Goal: Information Seeking & Learning: Learn about a topic

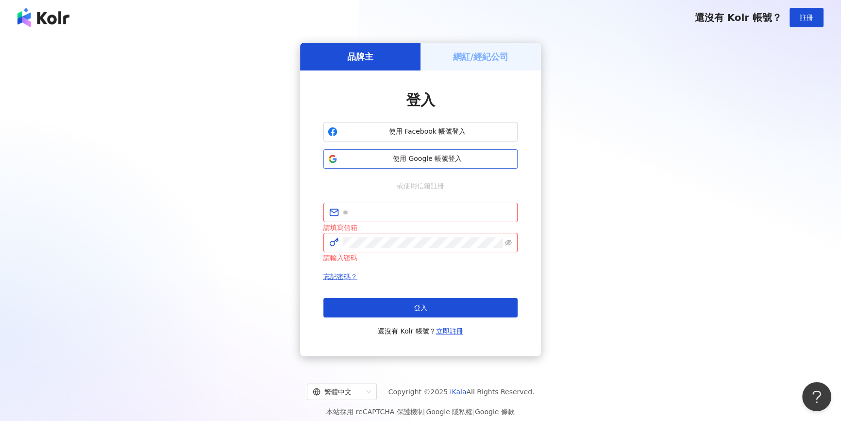
click at [438, 168] on button "使用 Google 帳號登入" at bounding box center [421, 158] width 194 height 19
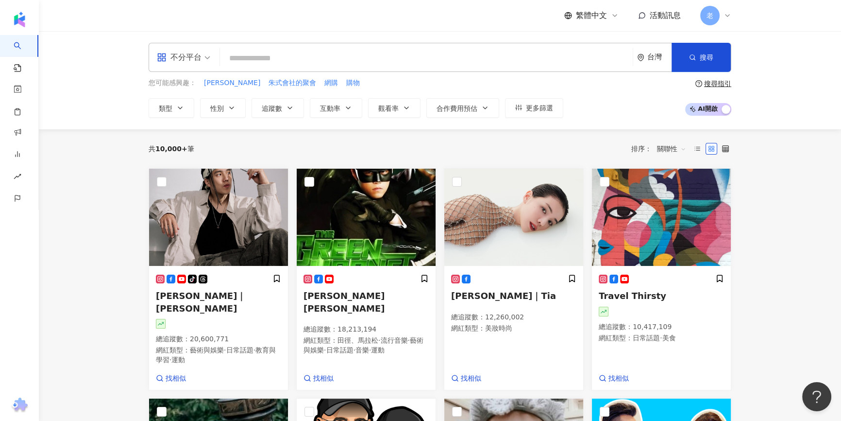
click at [105, 128] on div "不分平台 台灣 搜尋 您可能感興趣： 朱式 朱式會社的聚會 網購 購物 類型 性別 追蹤數 互動率 觀看率 合作費用預估 更多篩選 搜尋指引 AI 開啟 AI…" at bounding box center [440, 80] width 803 height 98
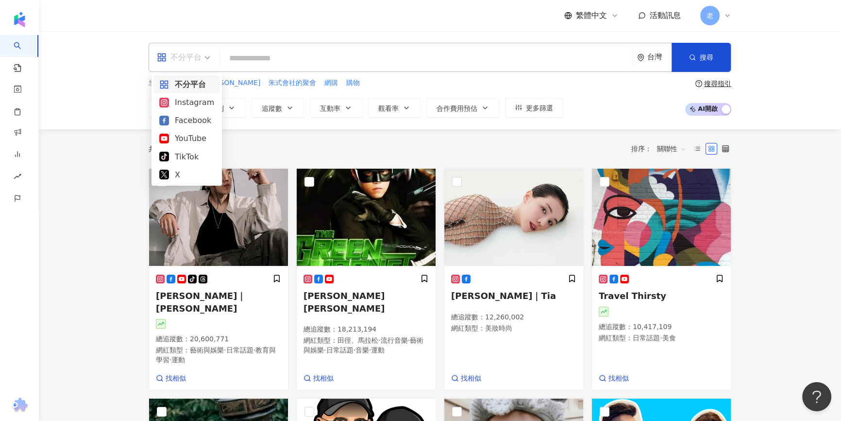
click at [193, 57] on div "不分平台" at bounding box center [179, 58] width 45 height 16
click at [297, 64] on input "search" at bounding box center [426, 58] width 405 height 18
click at [183, 70] on span at bounding box center [183, 57] width 53 height 28
click at [185, 120] on div "Facebook" at bounding box center [186, 120] width 55 height 12
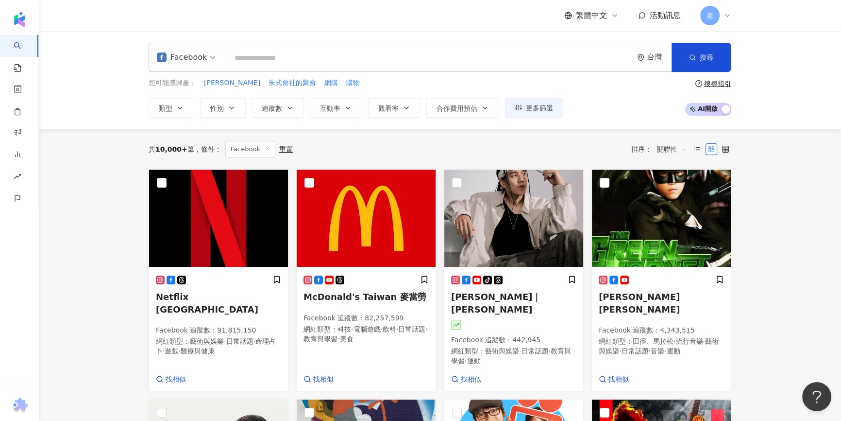
click at [286, 60] on input "search" at bounding box center [429, 58] width 400 height 18
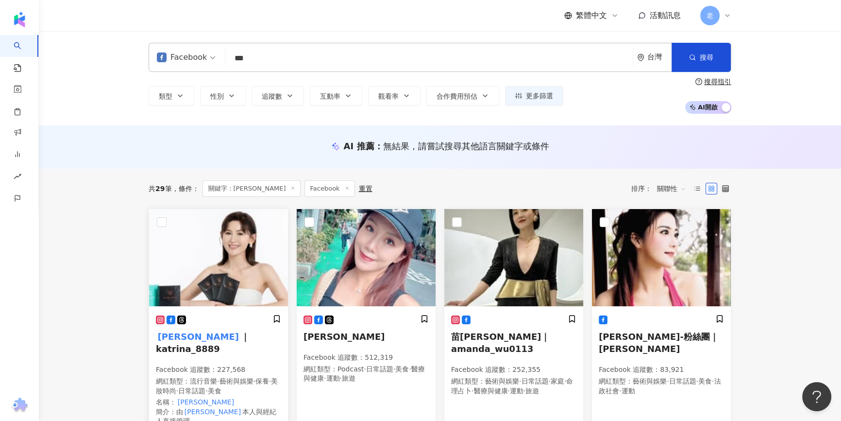
type input "***"
click at [214, 331] on span "｜katrina_8889" at bounding box center [203, 342] width 94 height 22
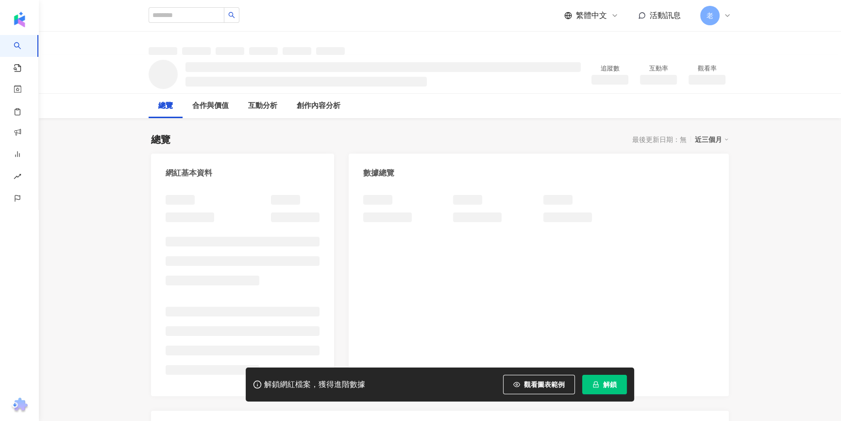
click at [599, 384] on icon "lock" at bounding box center [596, 384] width 7 height 7
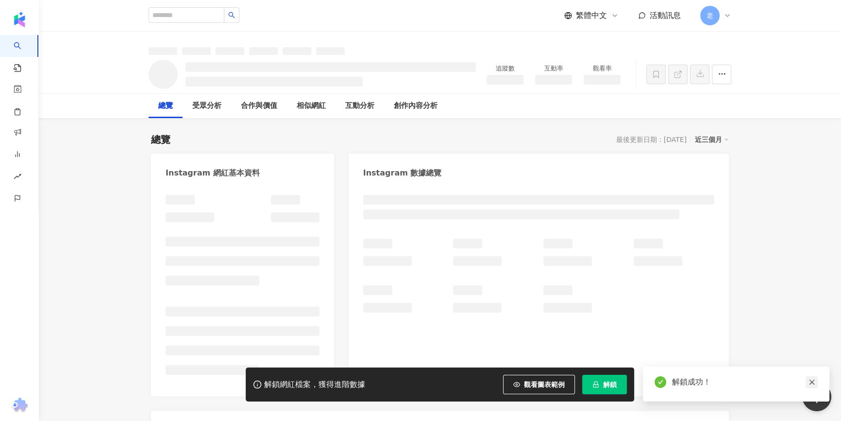
click at [809, 378] on icon "close" at bounding box center [812, 381] width 7 height 7
click at [811, 380] on icon "close" at bounding box center [812, 381] width 7 height 7
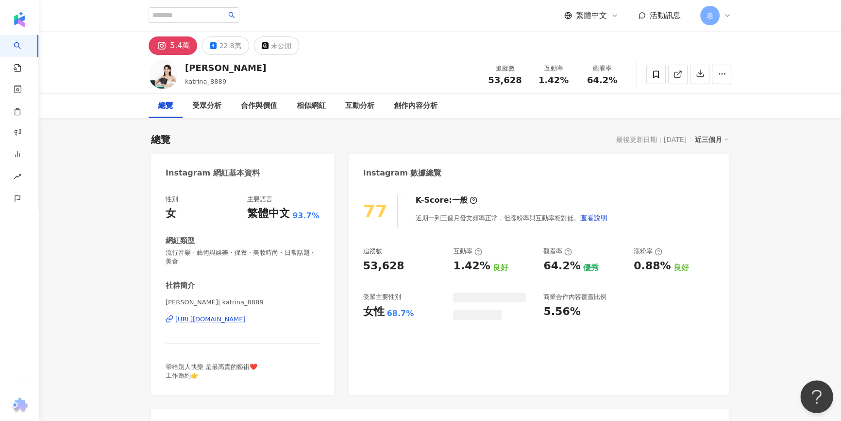
click at [807, 382] on button "Open Beacon popover" at bounding box center [815, 394] width 29 height 29
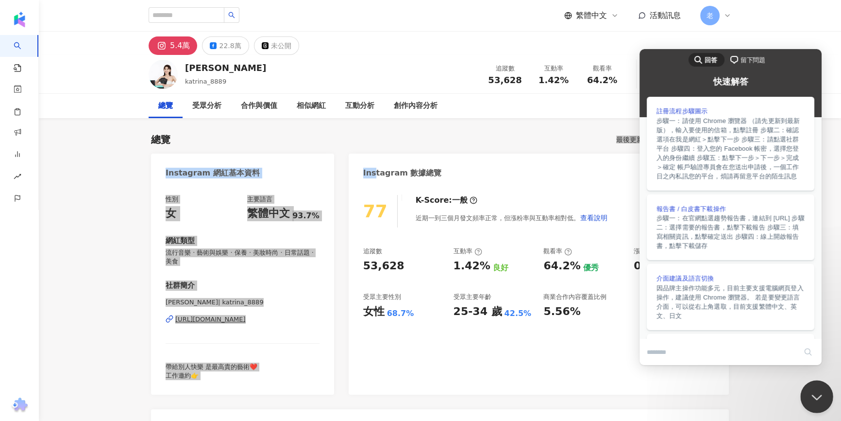
click at [819, 396] on button "Close Beacon popover" at bounding box center [815, 394] width 29 height 29
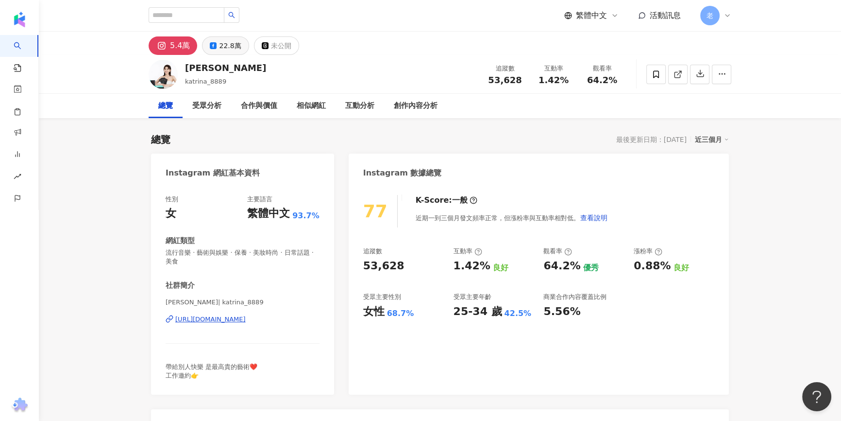
click at [219, 50] on div "22.8萬" at bounding box center [230, 46] width 22 height 14
click at [220, 44] on div "22.8萬" at bounding box center [230, 46] width 22 height 14
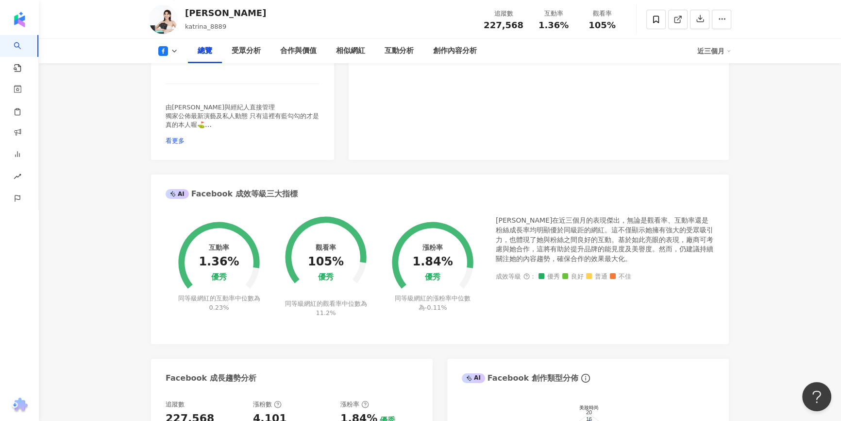
scroll to position [221, 0]
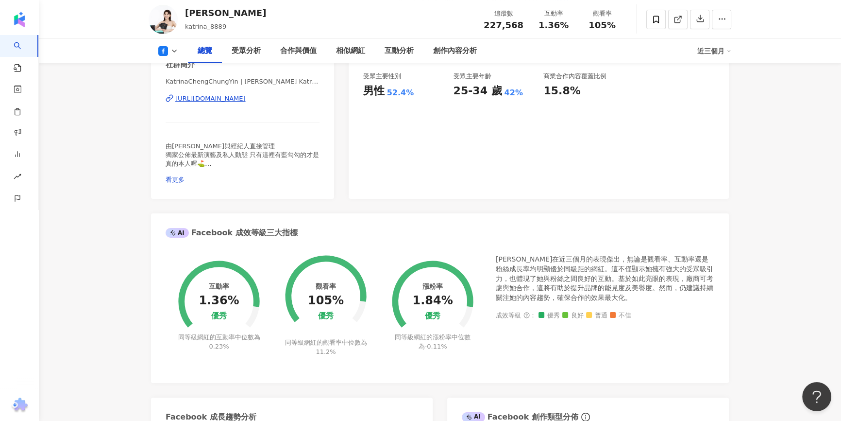
click at [246, 97] on div "https://www.facebook.com/973012702772700" at bounding box center [210, 98] width 70 height 9
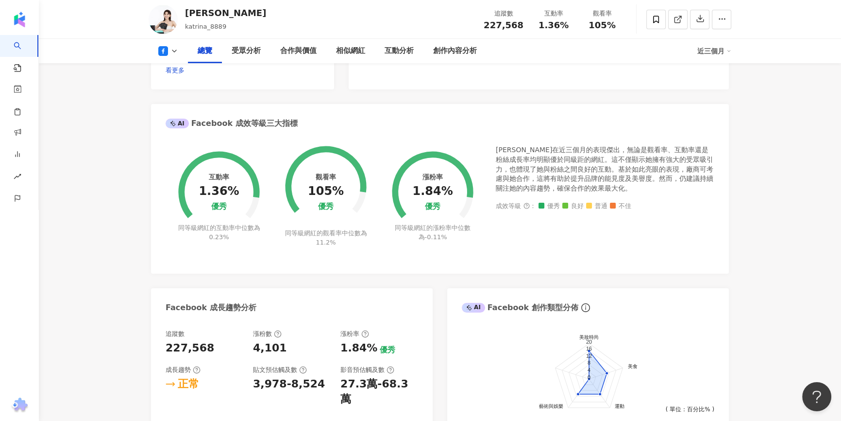
scroll to position [309, 0]
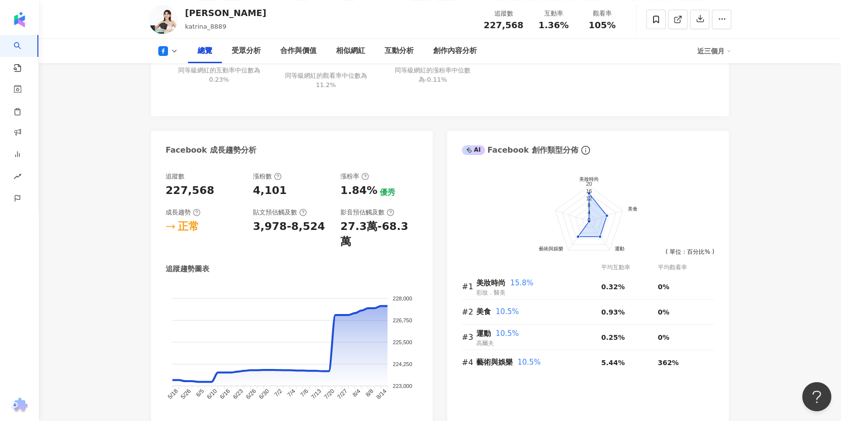
scroll to position [486, 0]
click at [153, 388] on div "追蹤數 227,568 漲粉數 4,101 漲粉率 1.84% 優秀 成長趨勢 正常 貼文預估觸及數 3,978-8,524 影音預估觸及數 27.3萬-68…" at bounding box center [292, 301] width 282 height 274
click at [33, 45] on link "AI 找網紅" at bounding box center [23, 54] width 19 height 38
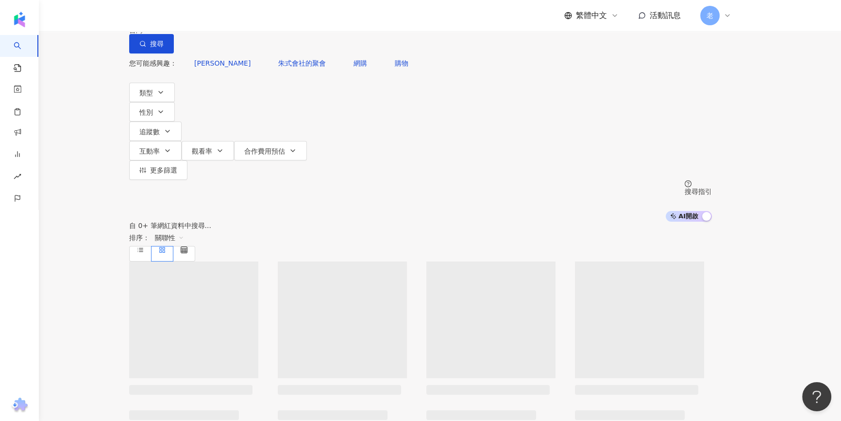
type input "*"
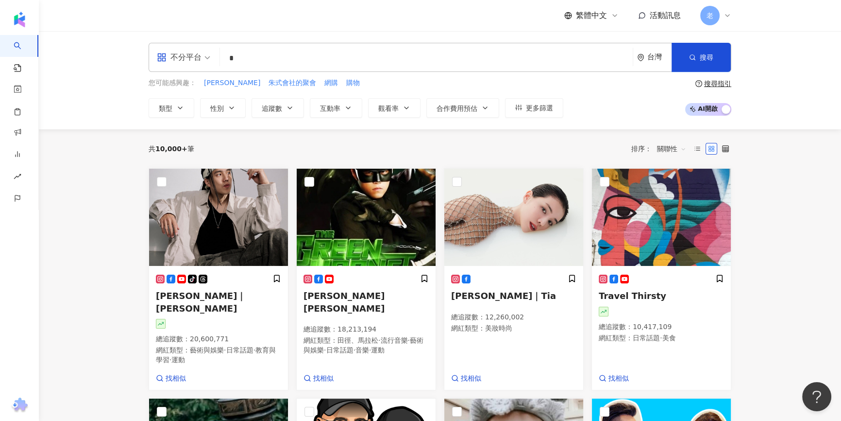
type input "*"
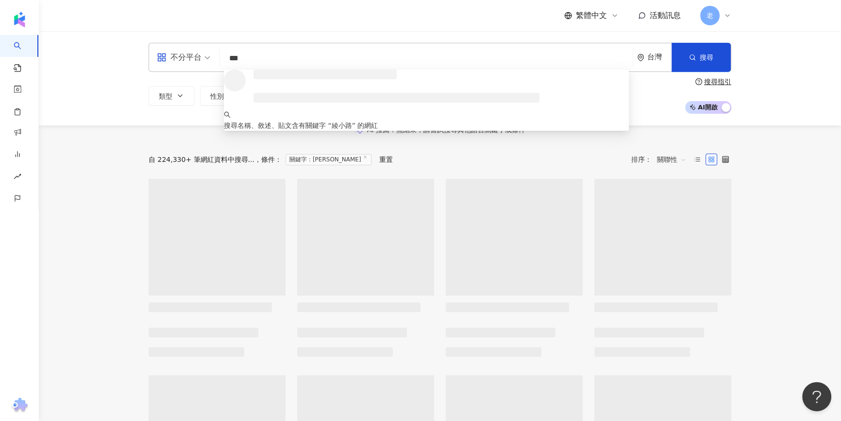
type input "***"
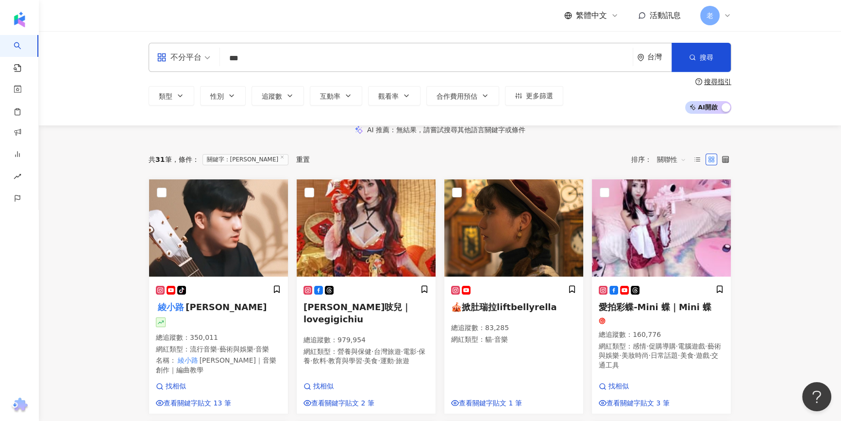
click at [82, 134] on div "AI 推薦 ： 無結果，請嘗試搜尋其他語言關鍵字或條件" at bounding box center [440, 129] width 803 height 9
click at [190, 276] on img at bounding box center [218, 227] width 139 height 97
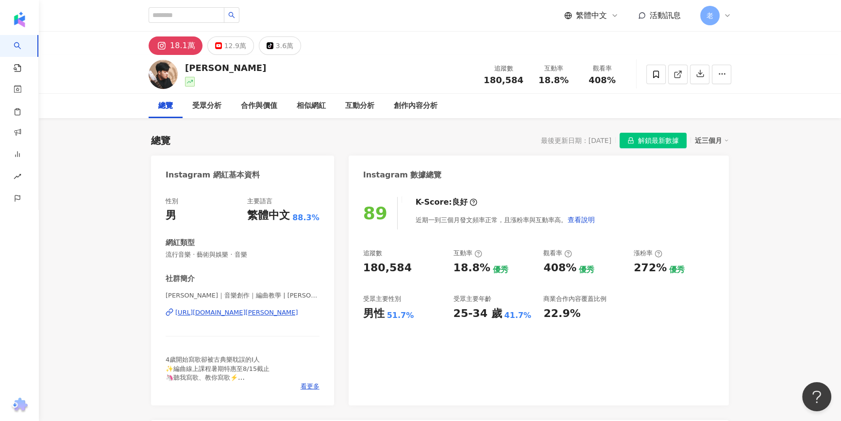
click at [202, 313] on div "https://www.instagram.com/louis._.0308/" at bounding box center [236, 312] width 123 height 9
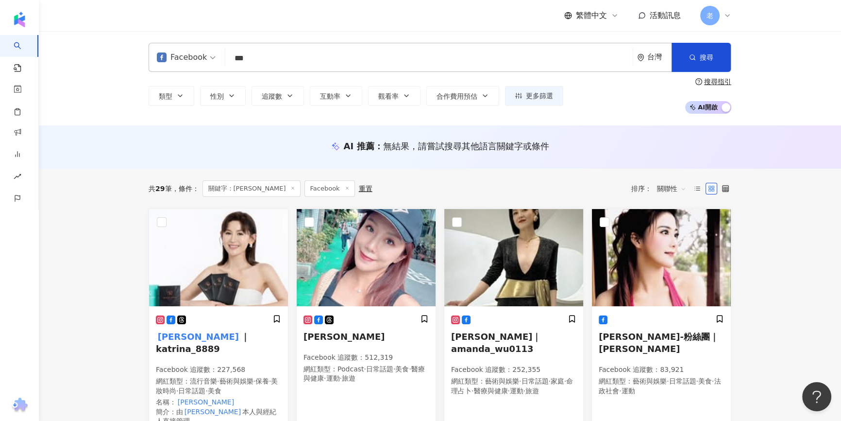
click at [296, 57] on input "***" at bounding box center [429, 58] width 400 height 18
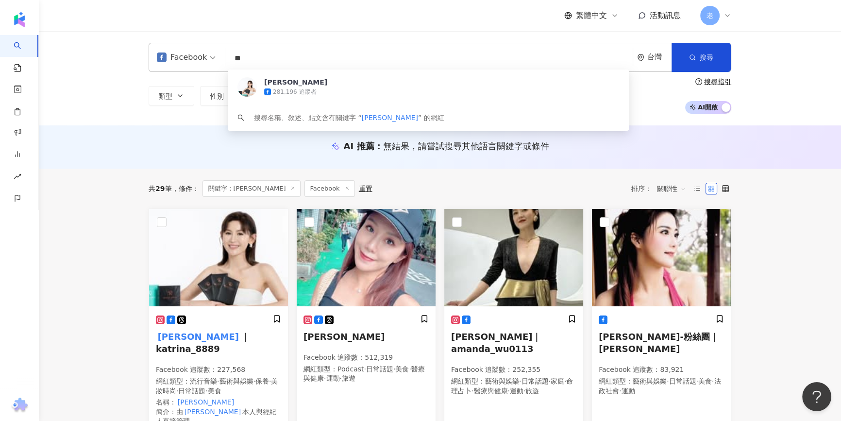
type input "*"
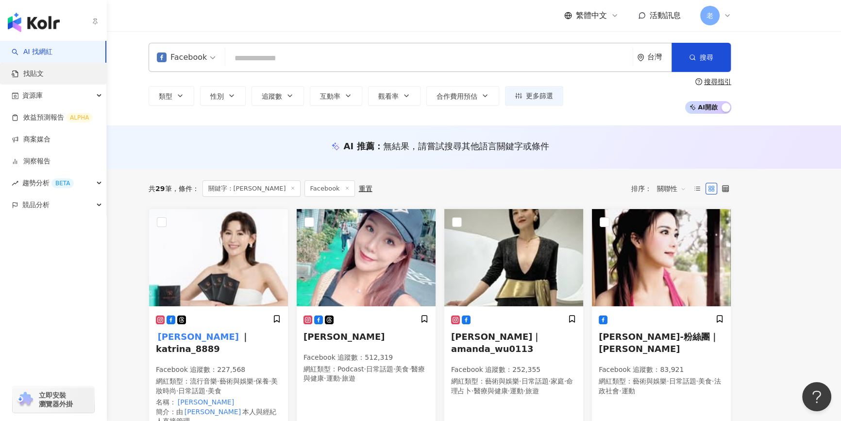
click at [29, 79] on link "找貼文" at bounding box center [28, 74] width 32 height 10
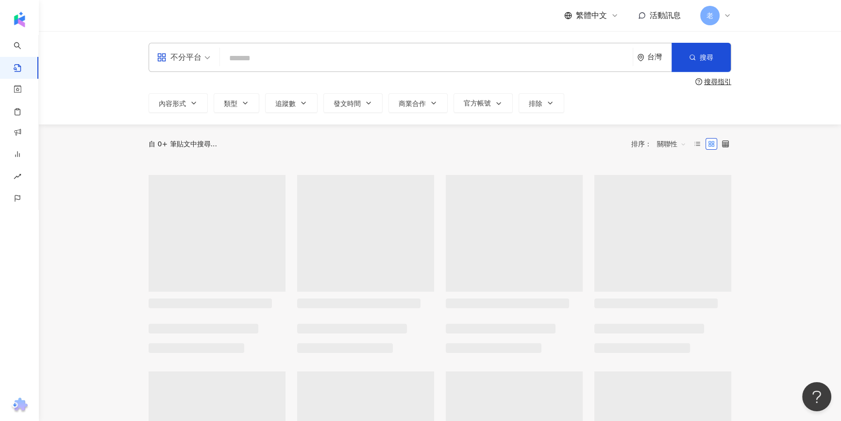
click at [246, 59] on input "search" at bounding box center [426, 58] width 405 height 21
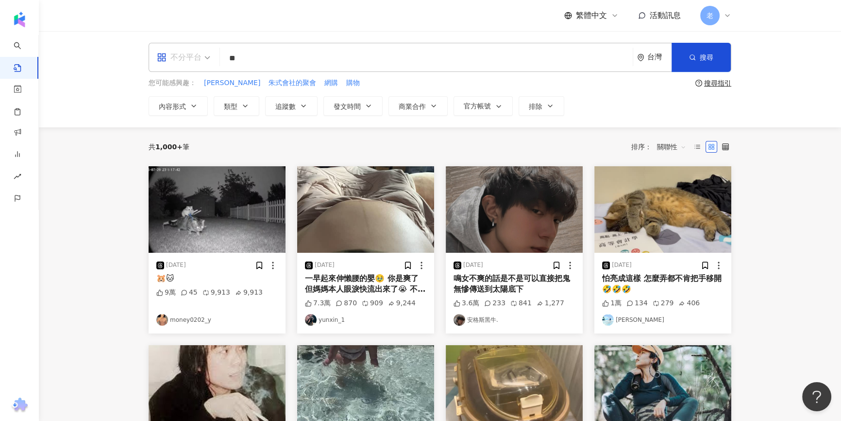
click at [198, 53] on div "不分平台" at bounding box center [179, 58] width 45 height 16
click at [199, 100] on div "Instagram" at bounding box center [186, 102] width 55 height 12
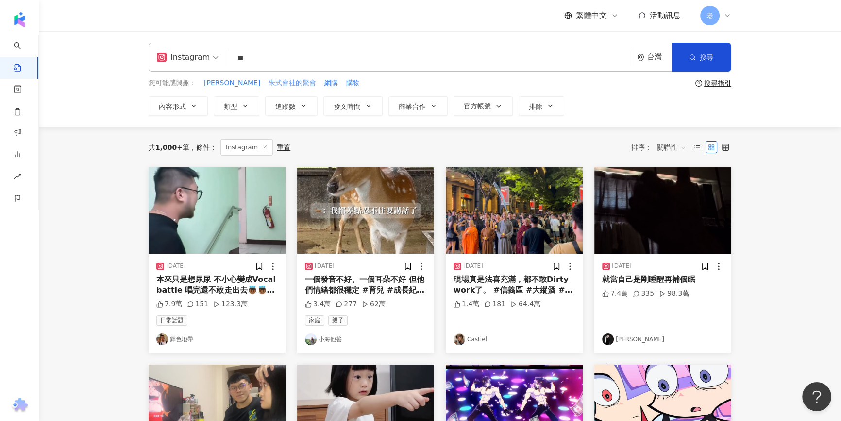
drag, startPoint x: 251, startPoint y: 88, endPoint x: 251, endPoint y: 84, distance: 4.9
drag, startPoint x: 251, startPoint y: 84, endPoint x: 242, endPoint y: 83, distance: 8.3
click at [269, 83] on span "朱式會社的聚會" at bounding box center [293, 83] width 48 height 10
type input "*******"
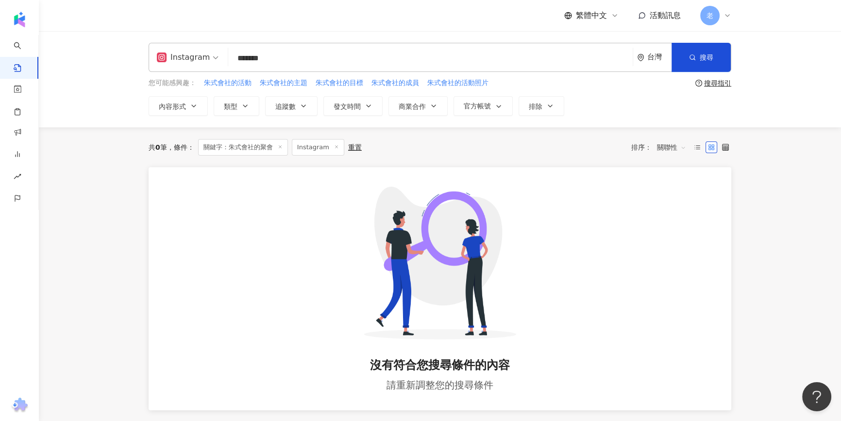
click at [306, 56] on input "*******" at bounding box center [430, 58] width 397 height 21
click at [306, 55] on input "*******" at bounding box center [430, 58] width 397 height 21
click at [258, 54] on input "*******" at bounding box center [430, 58] width 397 height 21
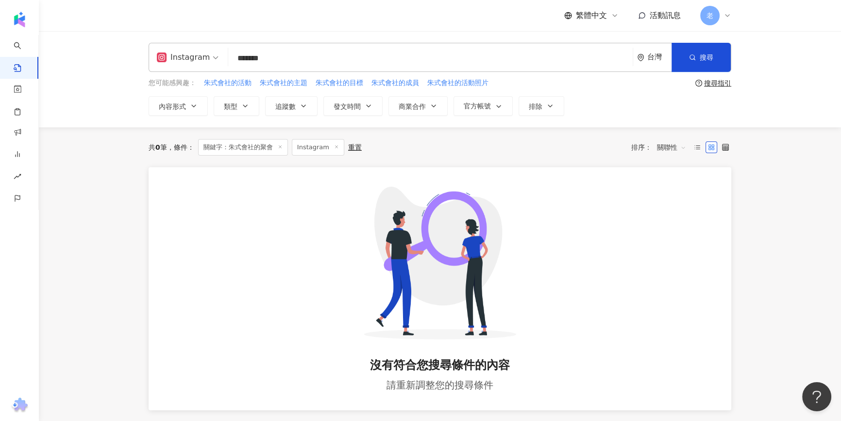
click at [258, 54] on input "*******" at bounding box center [430, 58] width 397 height 21
type input "**"
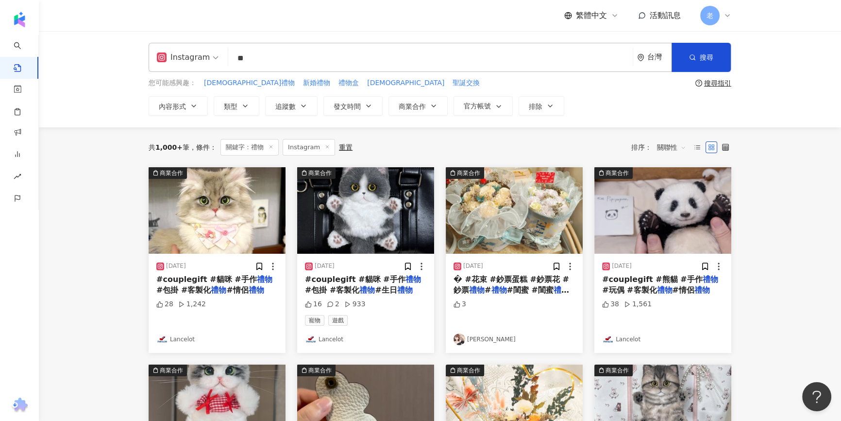
click at [79, 153] on main "Instagram ** 台灣 搜尋 您可能感興趣： 聖誕節禮物 新婚禮物 禮物盒 聖誕禮 聖誕交換 搜尋指引 內容形式 類型 追蹤數 發文時間 商業合作 官…" at bounding box center [440, 428] width 803 height 795
drag, startPoint x: 121, startPoint y: 358, endPoint x: 115, endPoint y: 381, distance: 24.3
click at [121, 358] on main "Instagram ** 台灣 搜尋 您可能感興趣： 聖誕節禮物 新婚禮物 禮物盒 聖誕禮 聖誕交換 搜尋指引 內容形式 類型 追蹤數 發文時間 商業合作 官…" at bounding box center [440, 428] width 803 height 795
click at [222, 104] on button "類型" at bounding box center [237, 105] width 46 height 19
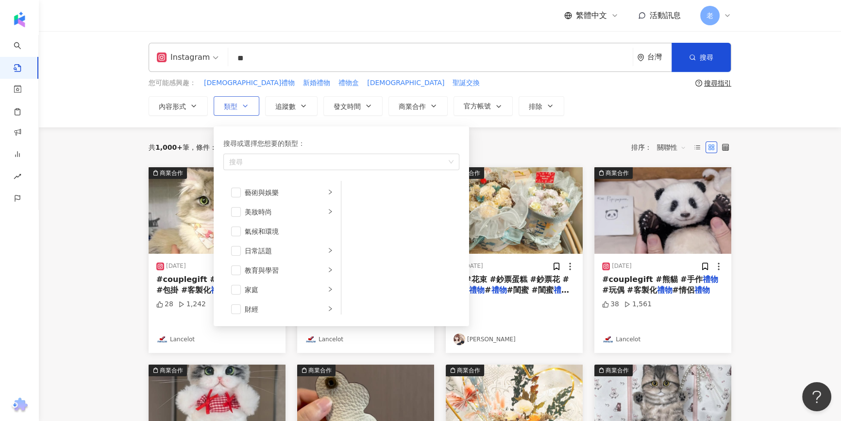
click at [222, 104] on button "類型 搜尋或選擇您想要的類型： 搜尋 藝術與娛樂 美妝時尚 氣候和環境 日常話題 教育與學習 家庭 財經 美食 命理占卜 遊戲 法政社會 生活風格 影視娛樂 …" at bounding box center [237, 105] width 46 height 19
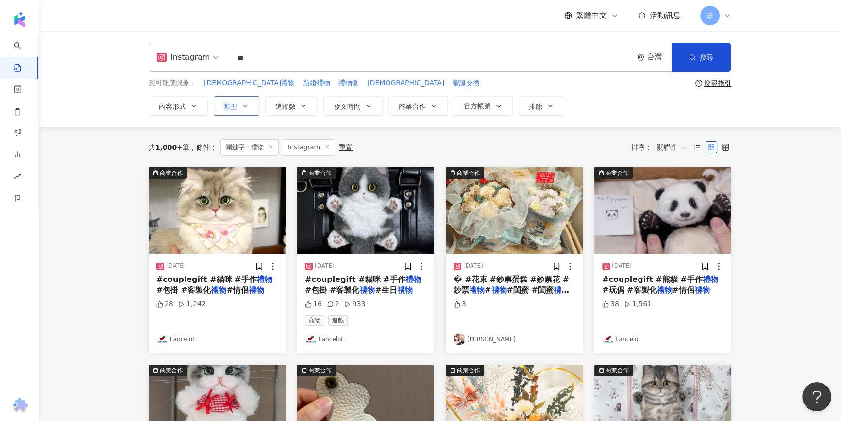
click at [214, 105] on button "類型" at bounding box center [237, 105] width 46 height 19
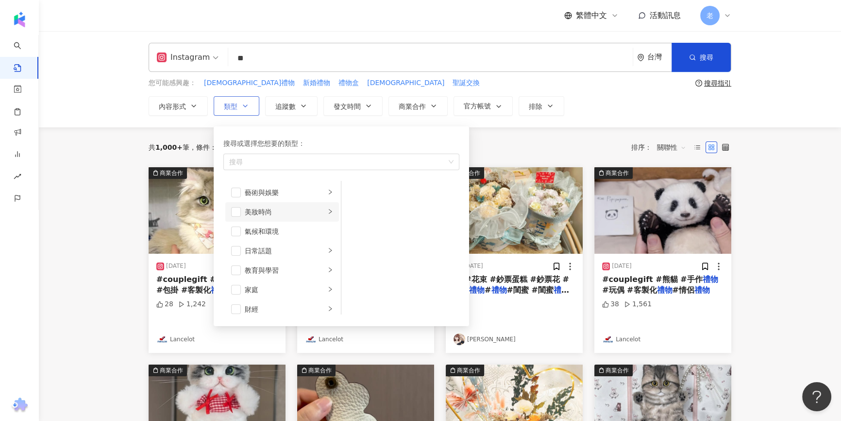
click at [245, 214] on div "美妝時尚" at bounding box center [285, 211] width 81 height 11
drag, startPoint x: 700, startPoint y: 59, endPoint x: 681, endPoint y: 61, distance: 19.0
click at [700, 59] on span "搜尋" at bounding box center [707, 57] width 14 height 8
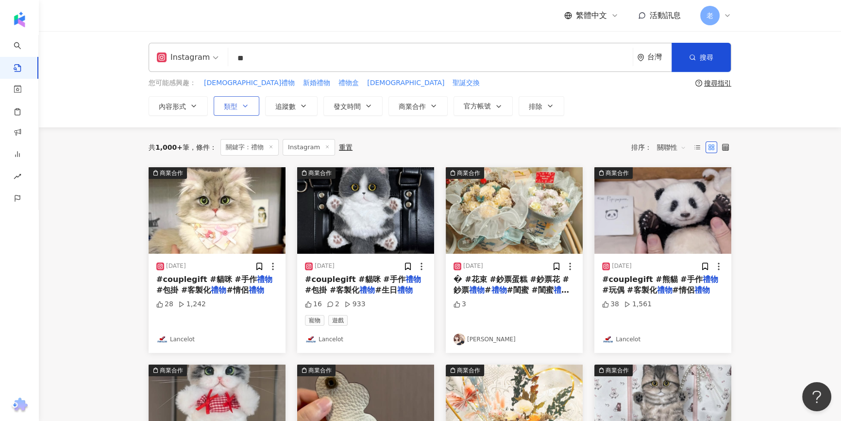
click at [253, 103] on button "類型" at bounding box center [237, 105] width 46 height 19
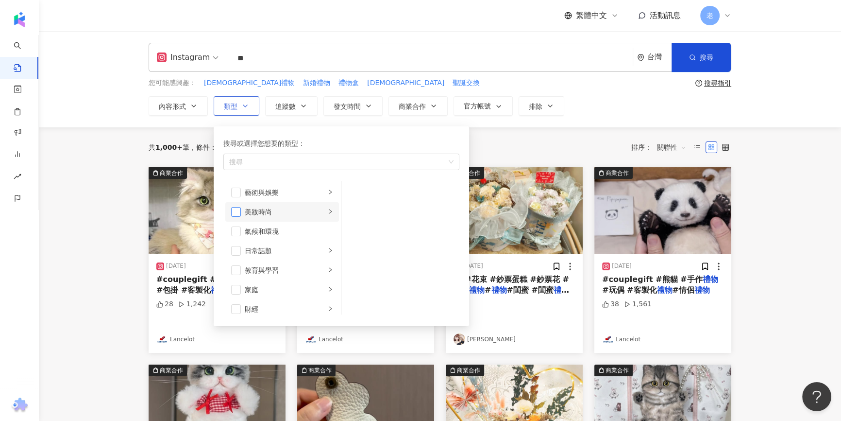
click at [239, 212] on span "button" at bounding box center [236, 212] width 10 height 10
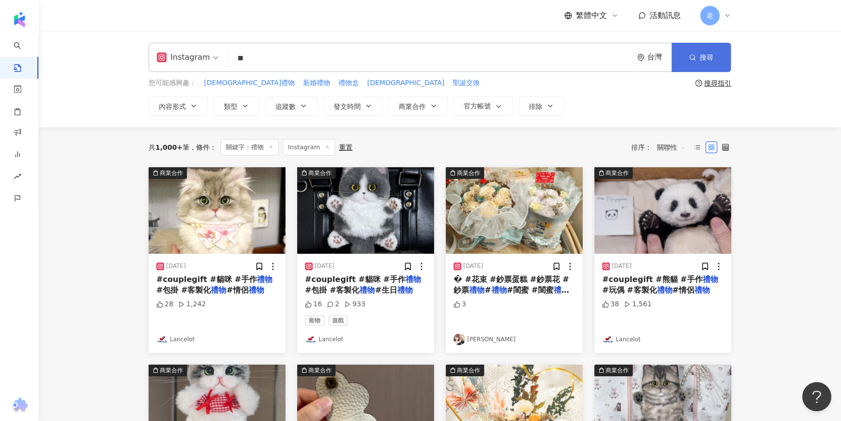
click at [703, 53] on span "搜尋" at bounding box center [707, 57] width 14 height 8
click at [236, 113] on button "類型" at bounding box center [237, 105] width 46 height 19
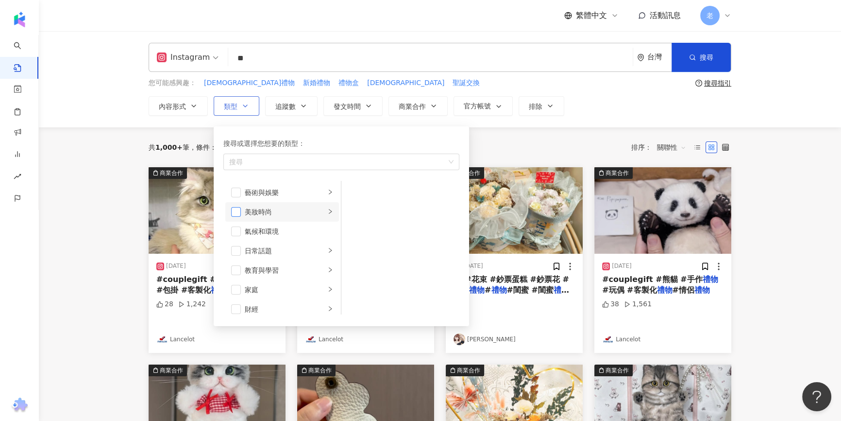
click at [237, 212] on span "button" at bounding box center [236, 212] width 10 height 10
drag, startPoint x: 523, startPoint y: 144, endPoint x: 516, endPoint y: 147, distance: 6.8
click at [522, 144] on div "共 1,000+ 筆 條件 ： 關鍵字：禮物 Instagram 重置 排序： 關聯性" at bounding box center [440, 147] width 583 height 17
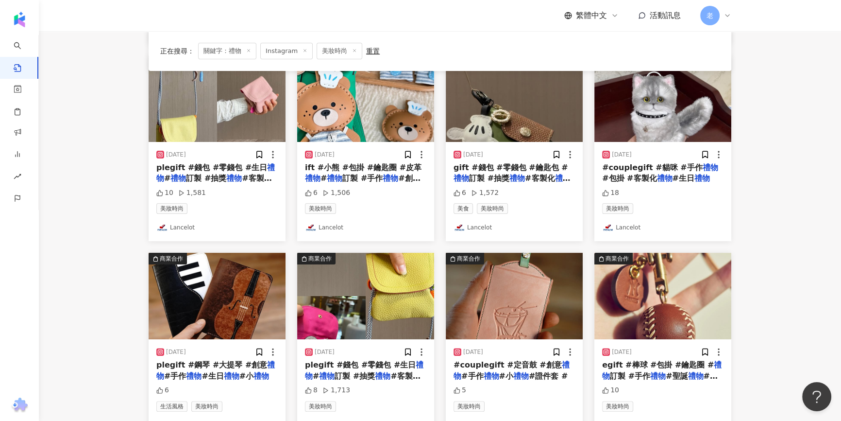
scroll to position [442, 0]
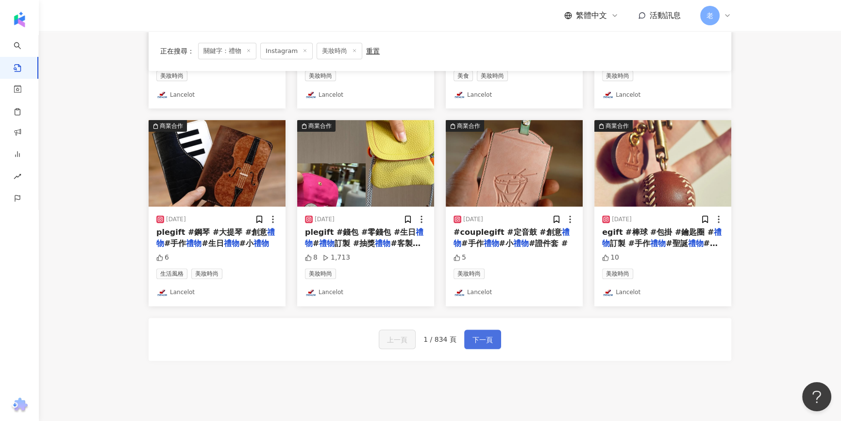
click at [476, 330] on button "下一頁" at bounding box center [482, 338] width 37 height 19
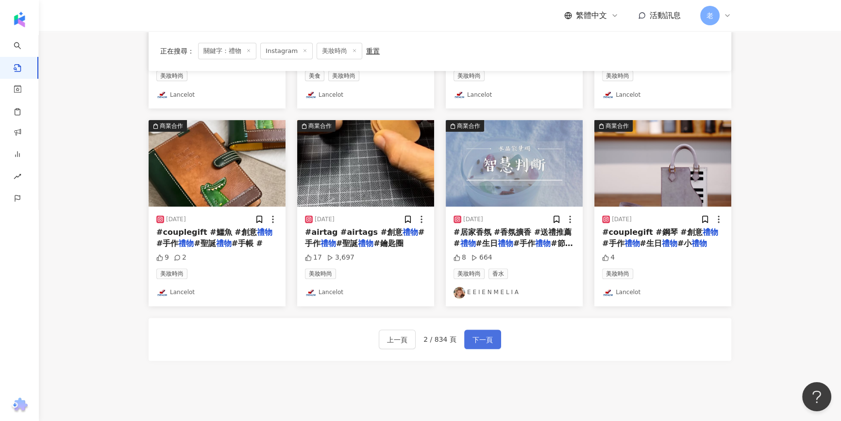
click at [490, 340] on span "下一頁" at bounding box center [483, 340] width 20 height 12
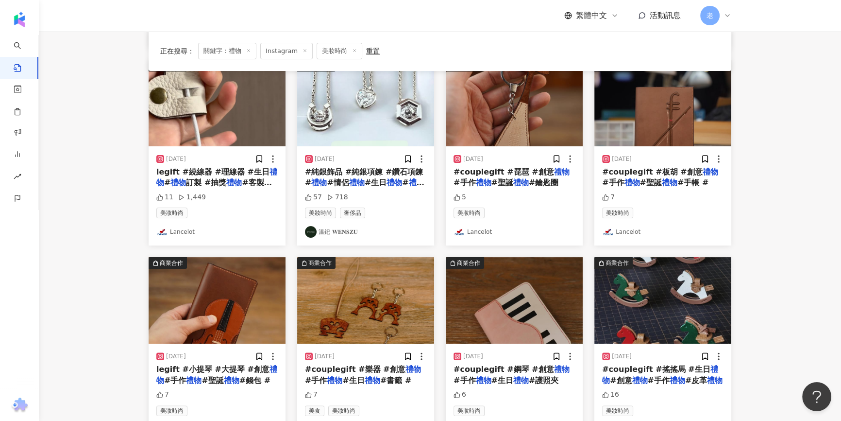
scroll to position [176, 0]
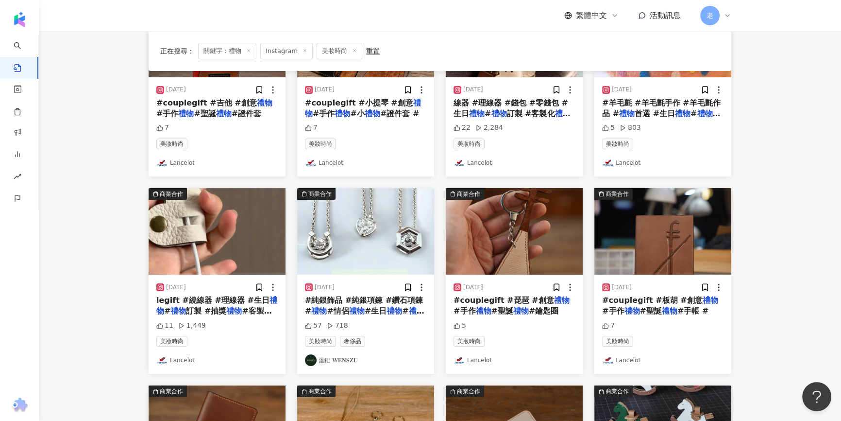
click at [86, 146] on main "Instagram ** 台灣 搜尋 您可能感興趣： 聖誕節禮物 新婚禮物 禮物盒 聖誕禮 聖誕交換 搜尋指引 內容形式 類型 追蹤數 發文時間 商業合作 官…" at bounding box center [440, 252] width 803 height 795
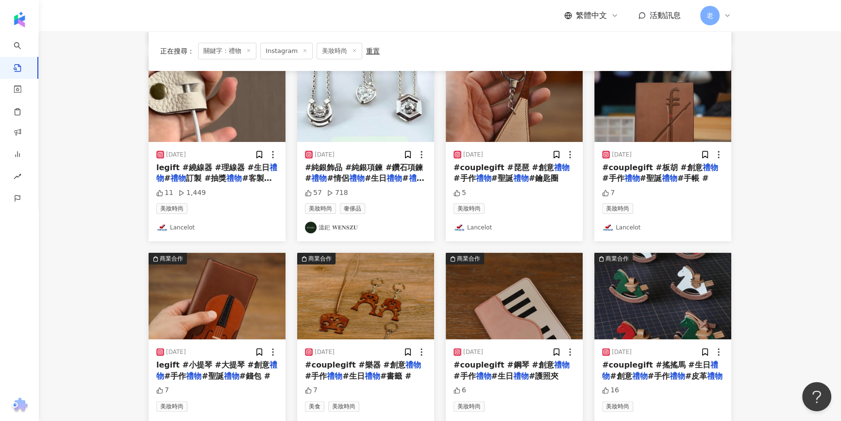
scroll to position [513, 0]
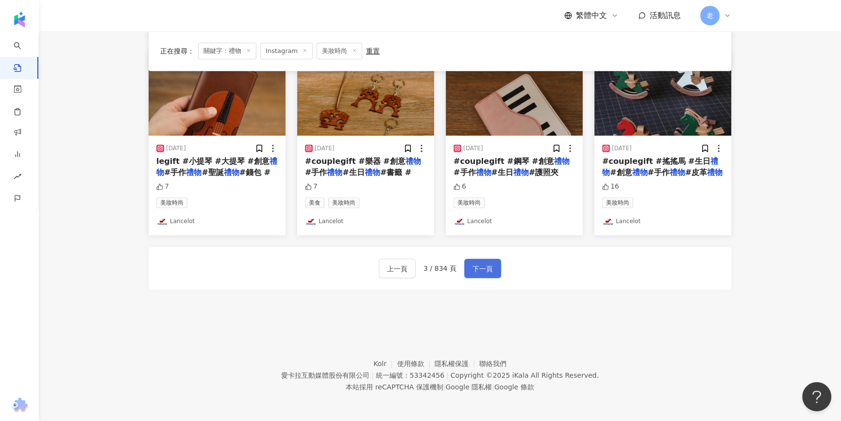
click at [480, 272] on span "下一頁" at bounding box center [483, 269] width 20 height 12
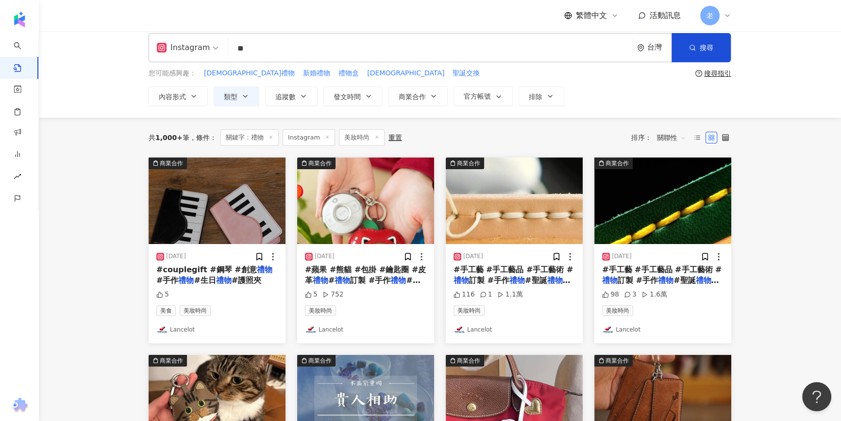
scroll to position [0, 0]
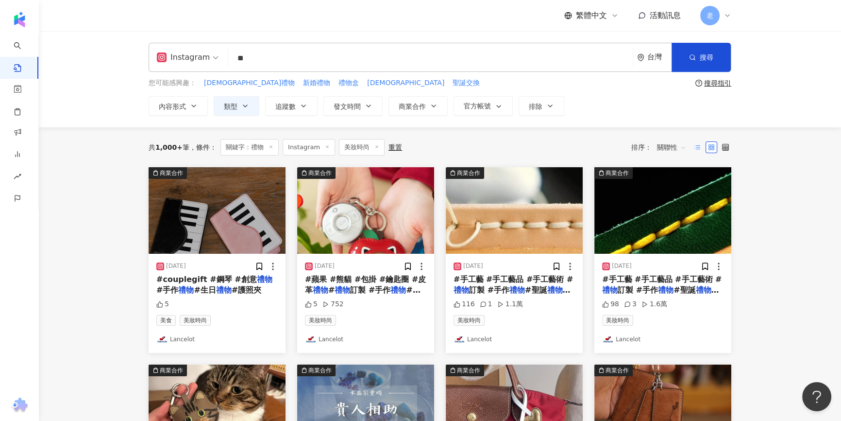
click at [703, 147] on label at bounding box center [698, 147] width 12 height 12
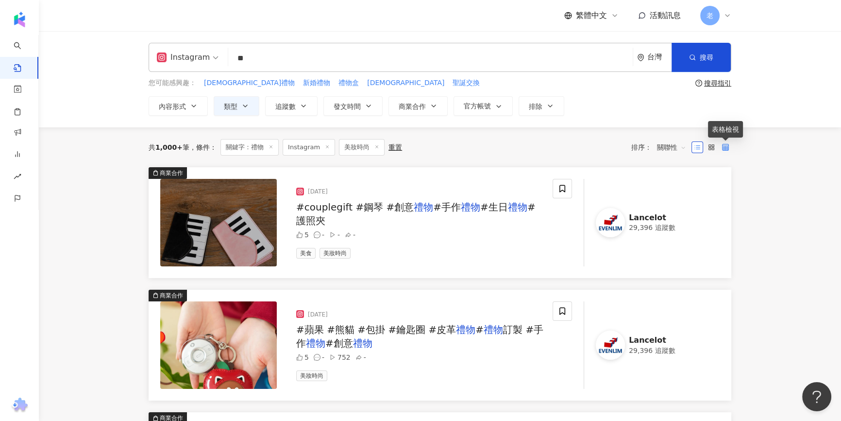
click at [727, 147] on icon at bounding box center [725, 147] width 7 height 7
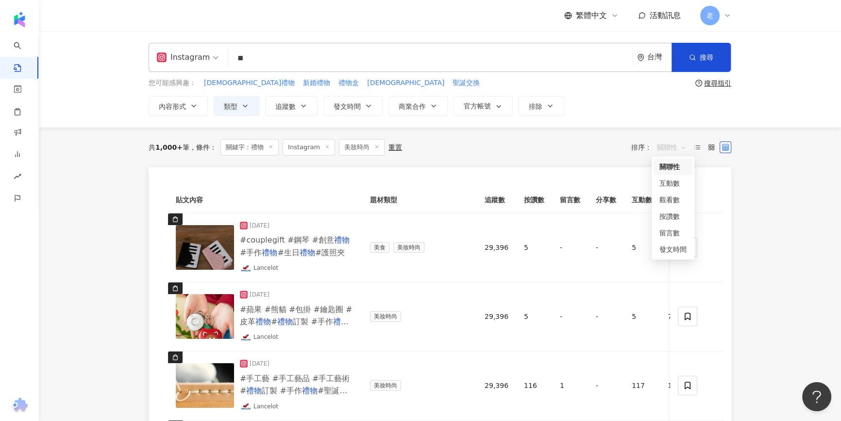
click at [677, 147] on span "關聯性" at bounding box center [671, 147] width 29 height 16
click at [682, 185] on div "互動數" at bounding box center [673, 183] width 27 height 11
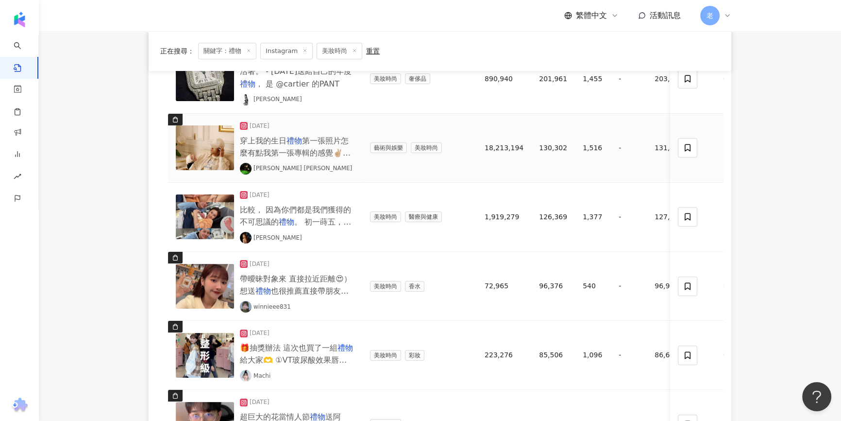
scroll to position [176, 0]
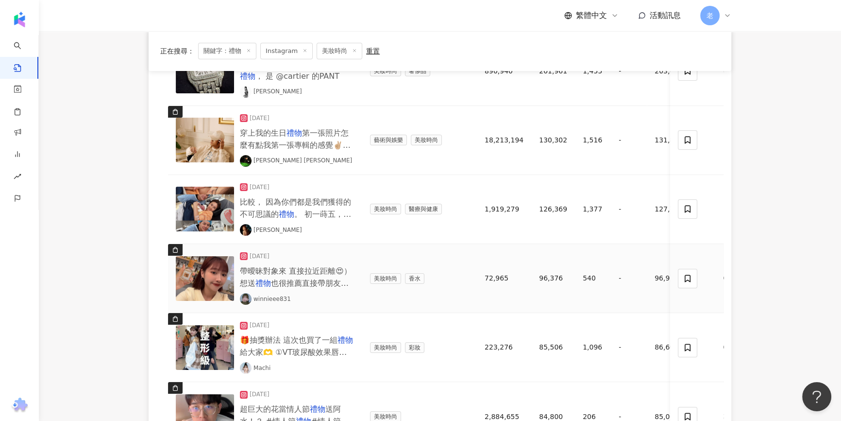
click at [266, 270] on span "帶曖昧對象來 直接拉近距離😍） 想送" at bounding box center [296, 276] width 112 height 21
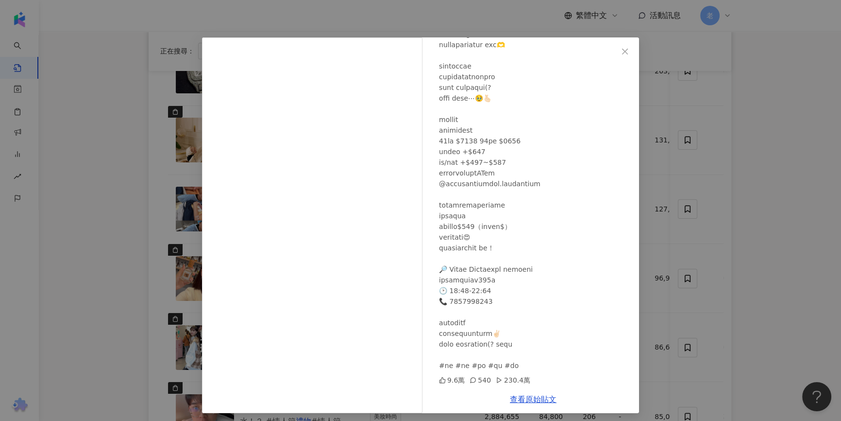
scroll to position [15, 0]
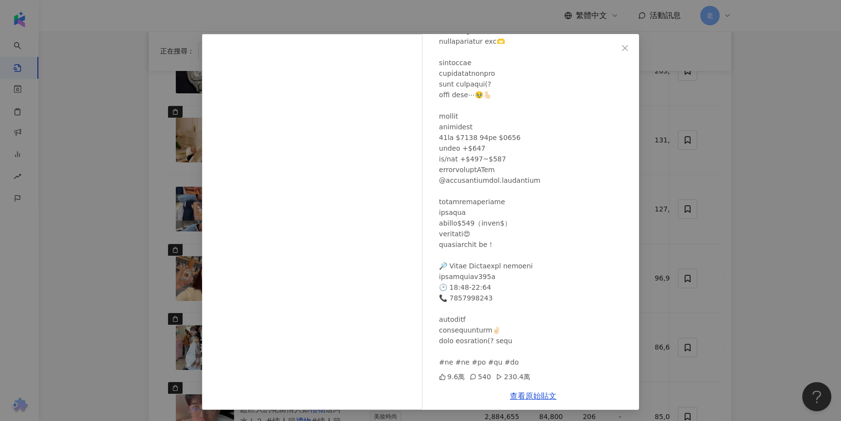
click at [683, 155] on div "winnieee831 [DATE] 9.6萬 540 230.4萬 查看原始貼文" at bounding box center [420, 210] width 841 height 421
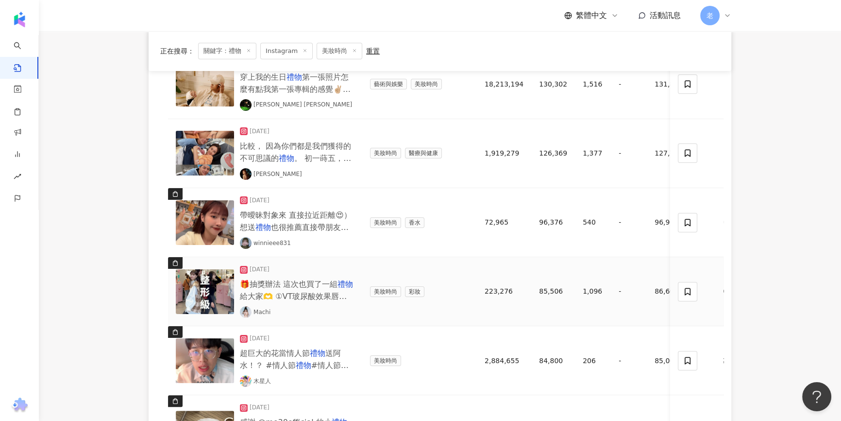
scroll to position [265, 0]
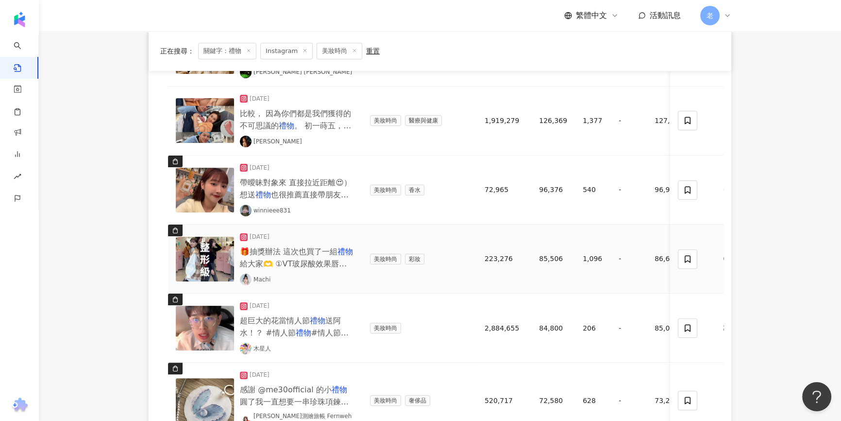
click at [287, 249] on span "🎁抽獎辦法 這次也買了一組" at bounding box center [289, 251] width 98 height 9
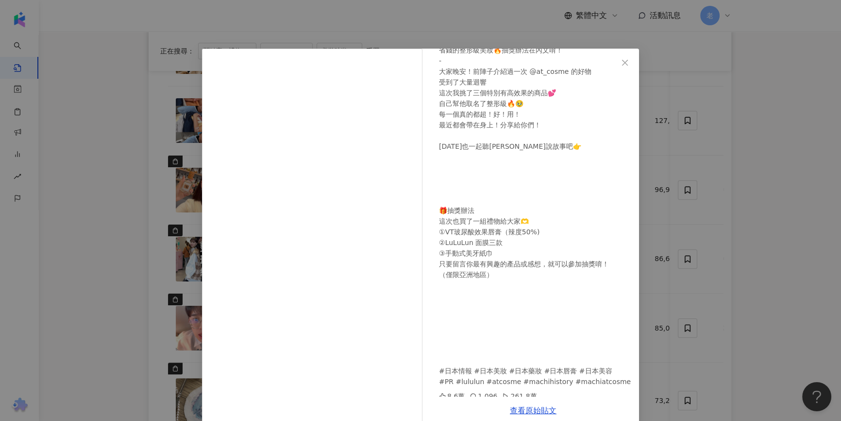
scroll to position [61, 0]
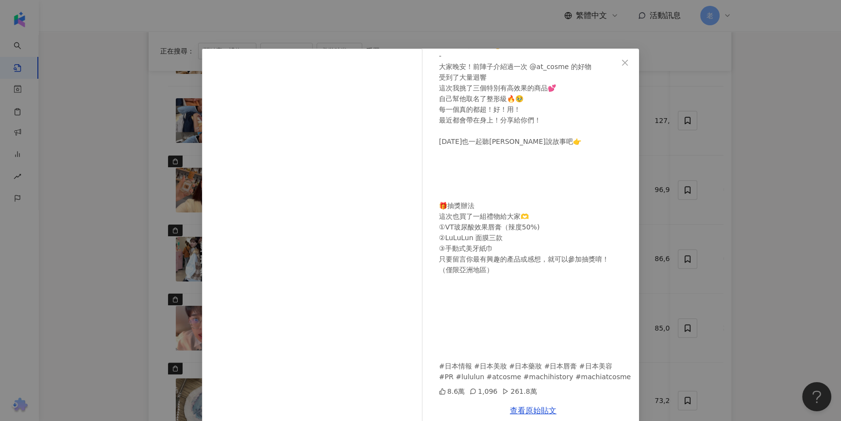
click at [759, 236] on div "Machi [DATE] 省錢的整形級美妝🔥抽獎辦法在內文唷！ - 大家晚安！前陣子介紹過一次 @at_cosme 的好物 受到了大量迴響 這次我挑了三個特別…" at bounding box center [420, 210] width 841 height 421
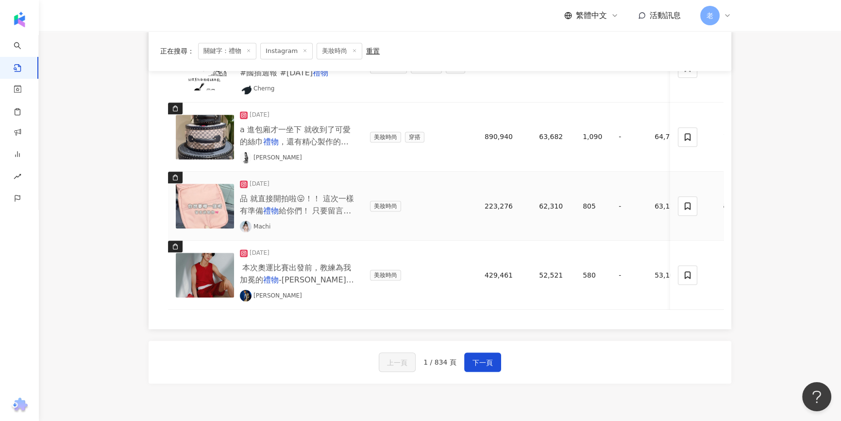
scroll to position [832, 0]
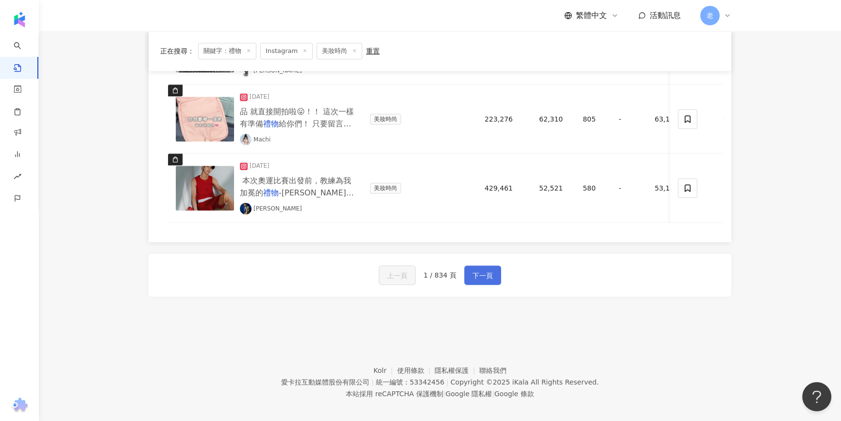
click at [485, 270] on span "下一頁" at bounding box center [483, 276] width 20 height 12
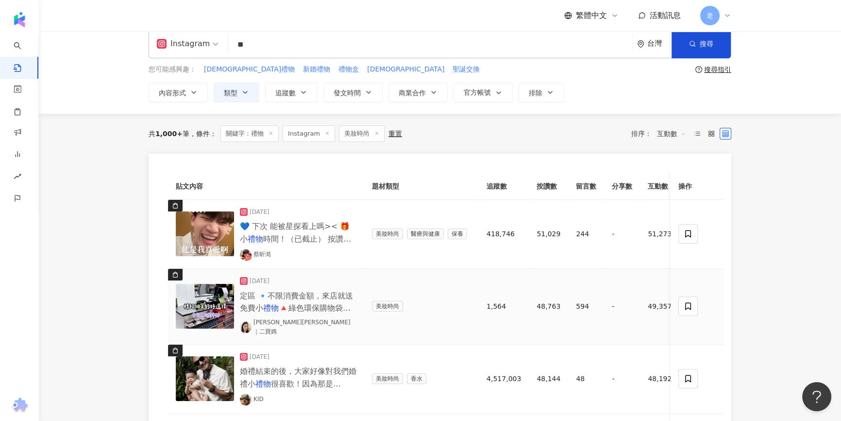
scroll to position [0, 0]
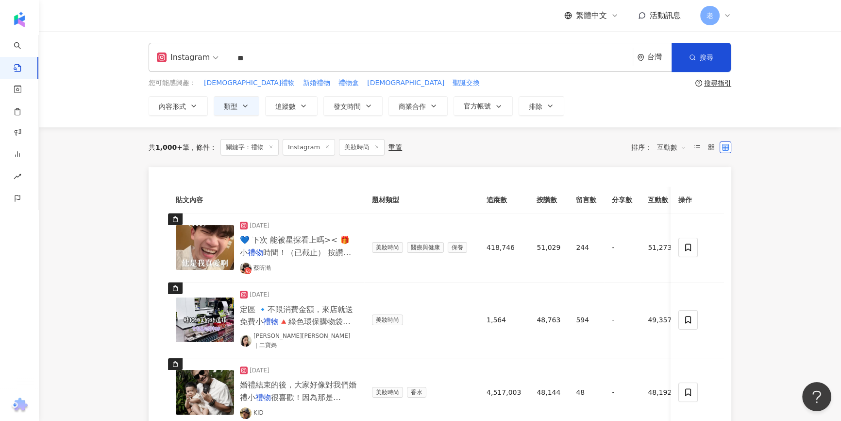
click at [112, 92] on div "Instagram ** 台灣 搜尋 您可能感興趣： [DEMOGRAPHIC_DATA]禮物 新婚禮物 禮物盒 聖誕禮 聖誕交換 搜尋指引 內容形式 類型 …" at bounding box center [440, 79] width 803 height 96
